Goal: Navigation & Orientation: Find specific page/section

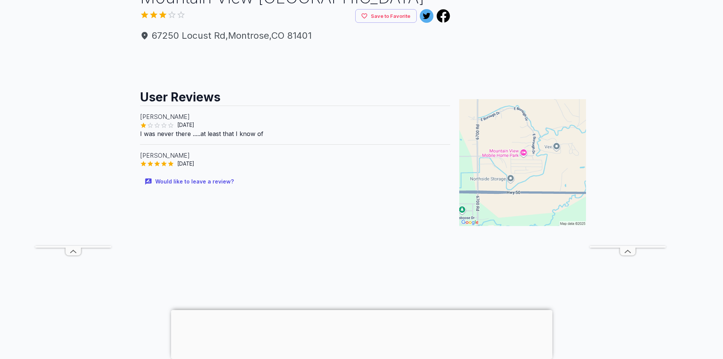
scroll to position [76, 0]
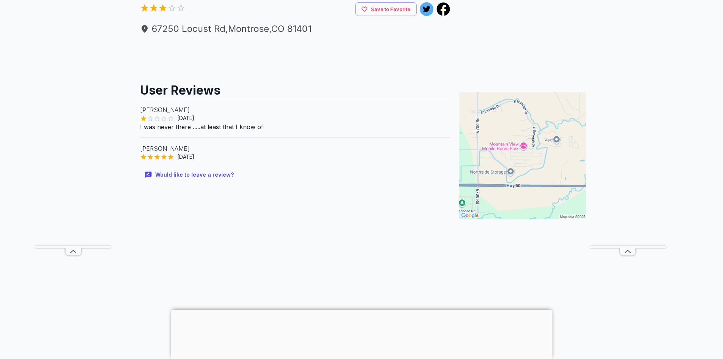
click at [152, 126] on p "I was never there .....at least that I know of" at bounding box center [295, 126] width 311 height 9
click at [166, 112] on p "[PERSON_NAME]" at bounding box center [295, 109] width 311 height 9
click at [180, 95] on h2 "User Reviews" at bounding box center [295, 87] width 311 height 23
click at [187, 91] on h2 "User Reviews" at bounding box center [295, 87] width 311 height 23
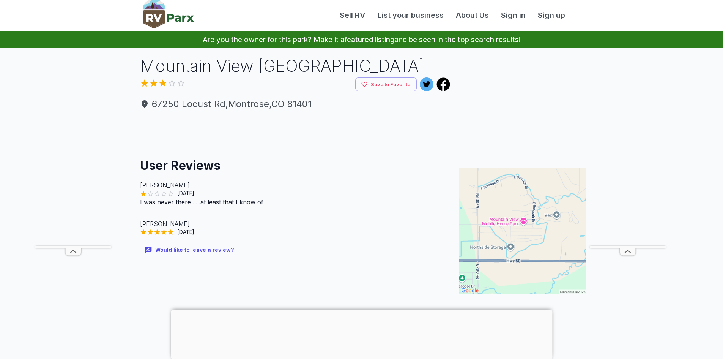
scroll to position [0, 0]
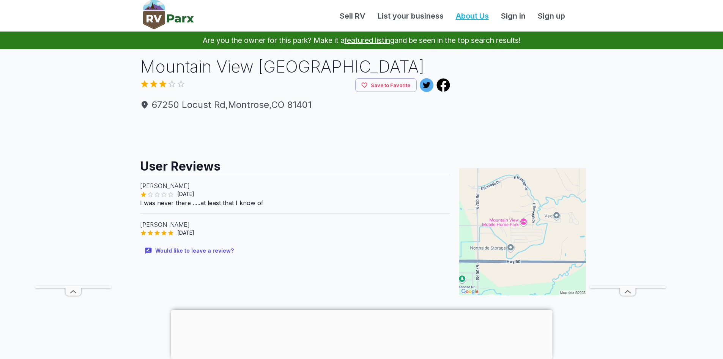
click at [478, 16] on link "About Us" at bounding box center [472, 15] width 45 height 11
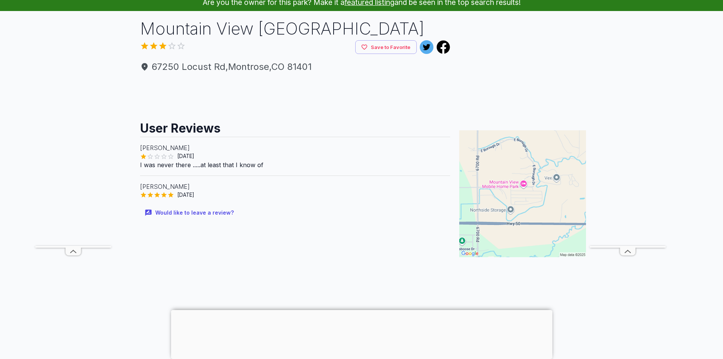
click at [361, 310] on div at bounding box center [362, 310] width 382 height 0
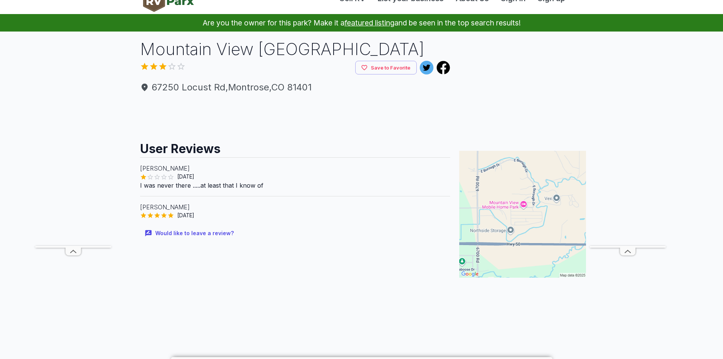
scroll to position [0, 0]
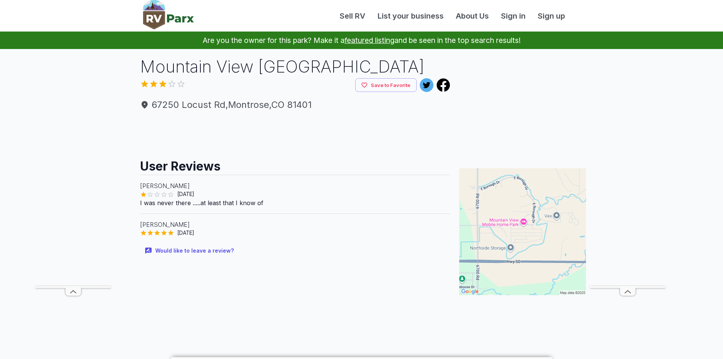
click at [164, 10] on img at bounding box center [168, 14] width 51 height 29
